Goal: Communication & Community: Share content

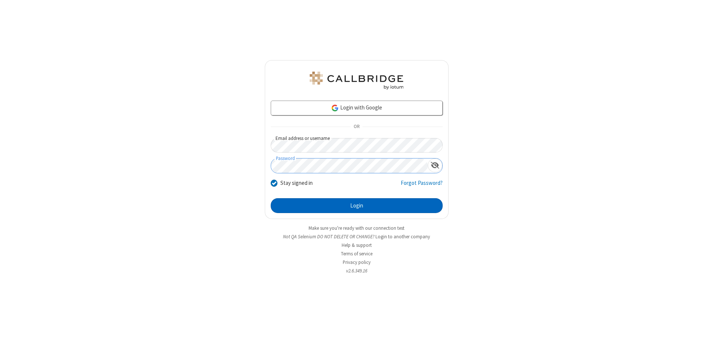
click at [357, 206] on button "Login" at bounding box center [357, 205] width 172 height 15
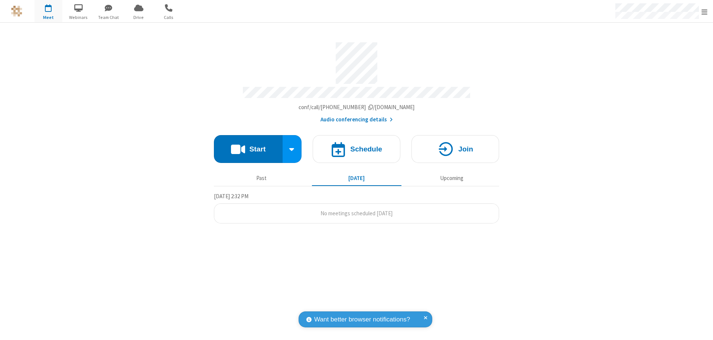
click at [248, 146] on button "Start" at bounding box center [248, 149] width 69 height 28
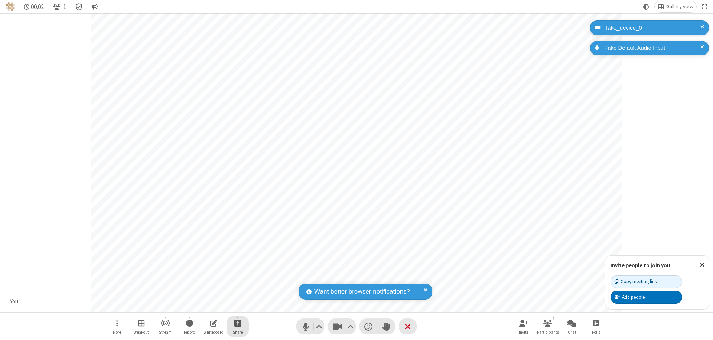
click at [238, 323] on span "Start sharing" at bounding box center [237, 323] width 7 height 9
click at [208, 305] on span "Share my screen" at bounding box center [208, 306] width 9 height 6
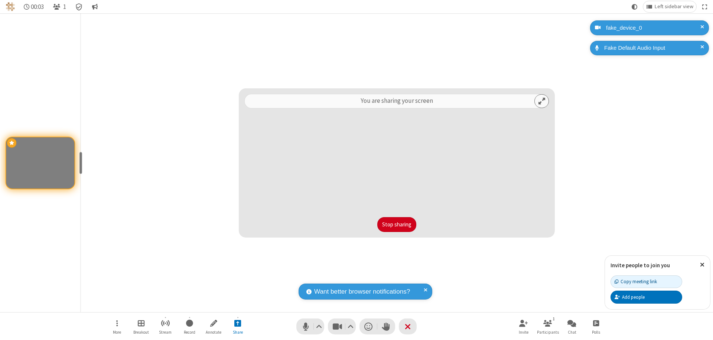
click at [397, 225] on button "Stop sharing" at bounding box center [396, 224] width 39 height 15
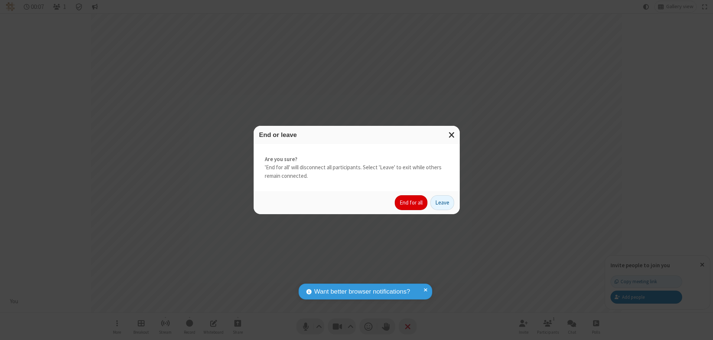
click at [412, 203] on button "End for all" at bounding box center [411, 202] width 33 height 15
